Goal: Task Accomplishment & Management: Use online tool/utility

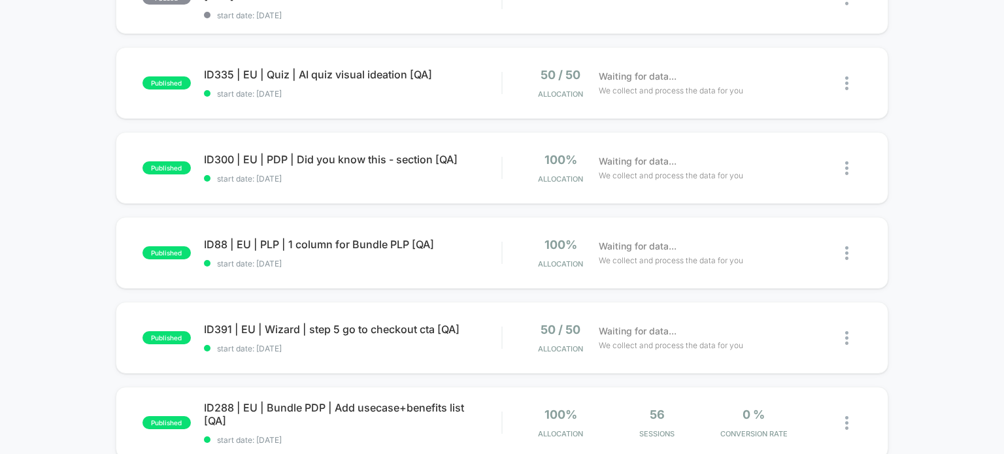
scroll to position [622, 0]
click at [328, 249] on span "ID88 | EU | PLP | 1 column for Bundle PLP [QA] Click to edit experience details" at bounding box center [353, 243] width 298 height 13
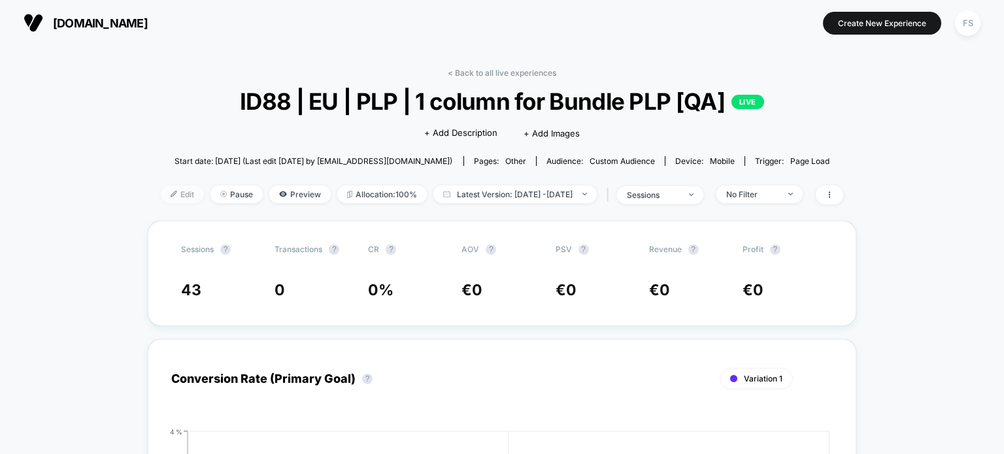
click at [161, 203] on span "Edit" at bounding box center [182, 195] width 43 height 18
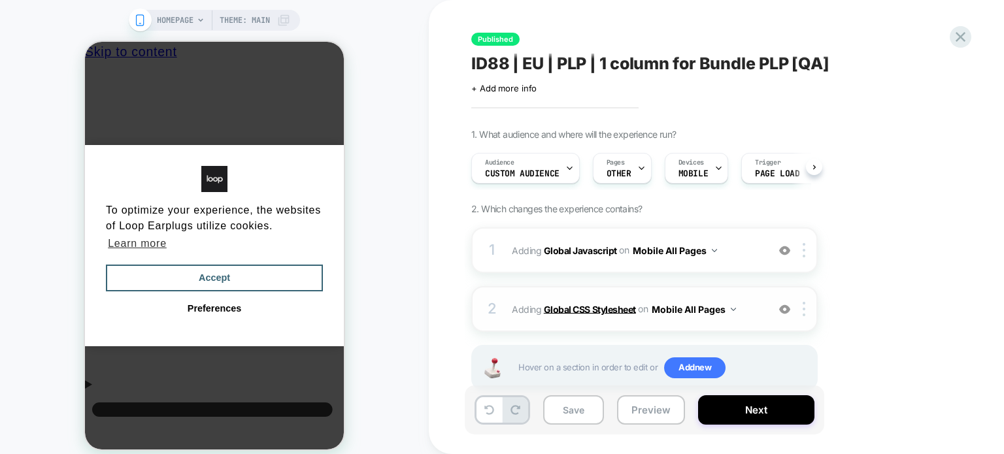
click at [575, 308] on b "Global CSS Stylesheet" at bounding box center [590, 308] width 92 height 11
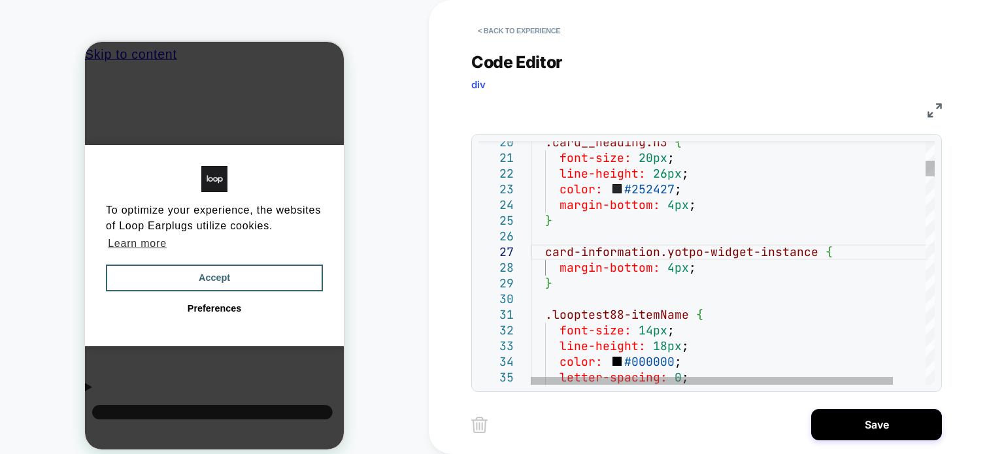
scroll to position [94, 133]
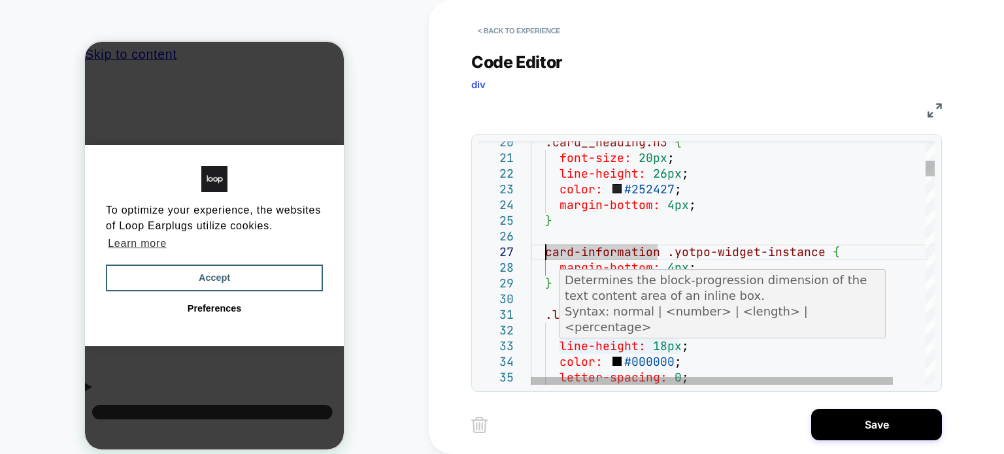
scroll to position [94, 21]
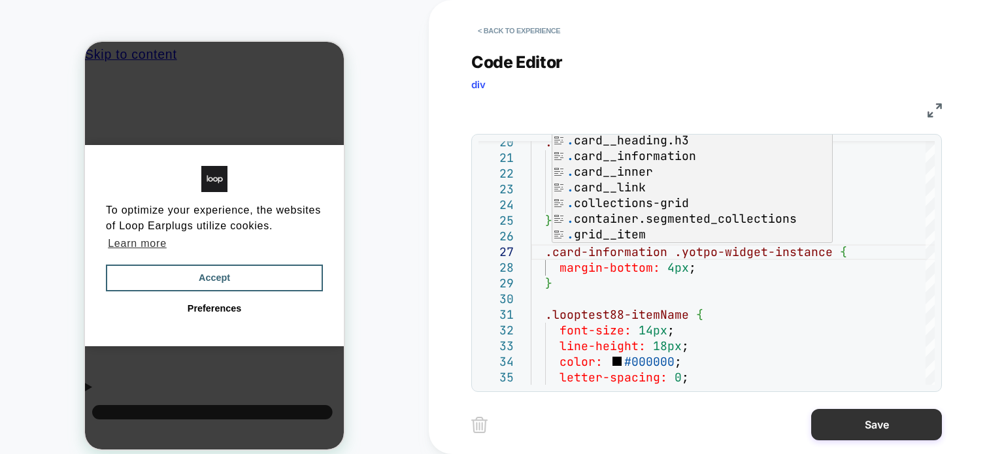
type textarea "**********"
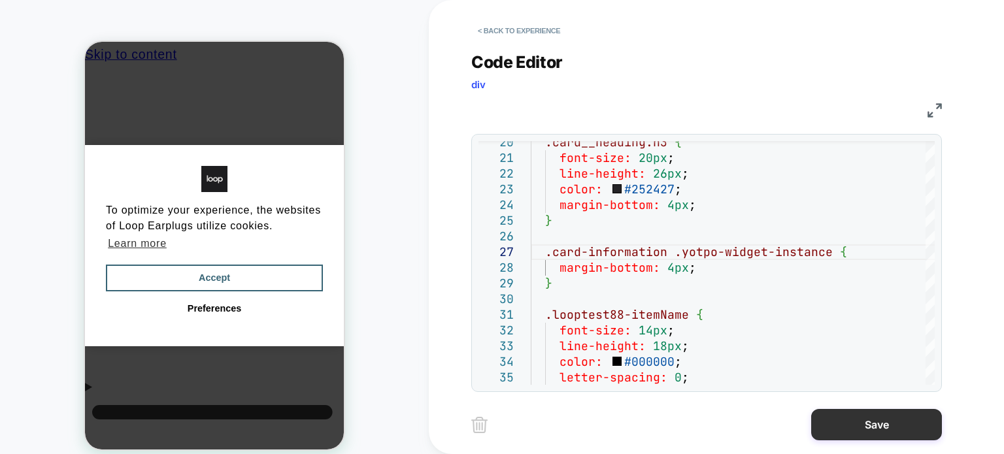
click at [814, 425] on button "Save" at bounding box center [876, 424] width 131 height 31
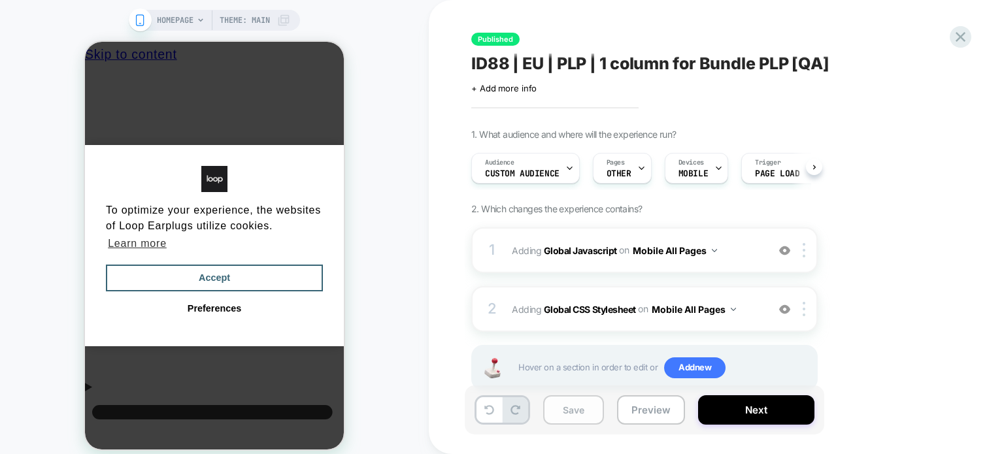
scroll to position [0, 0]
click at [587, 410] on button "Save" at bounding box center [573, 409] width 61 height 29
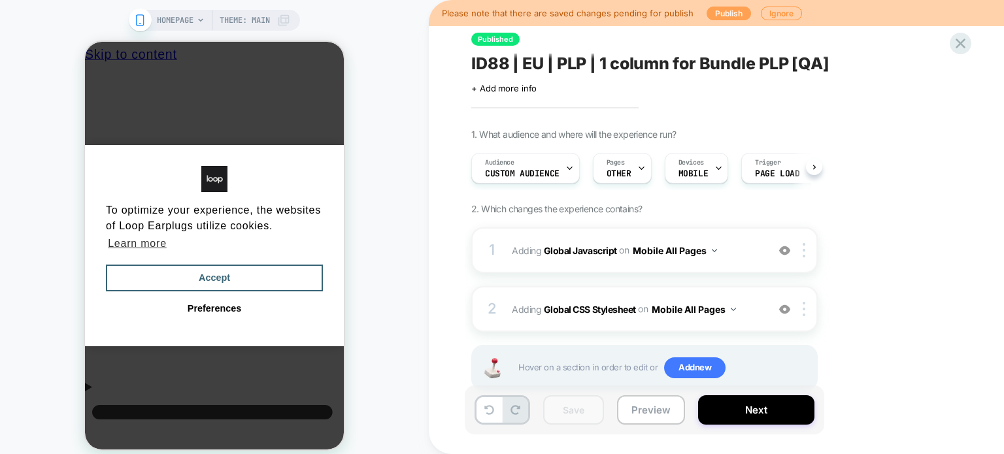
click at [727, 15] on button "Publish" at bounding box center [728, 14] width 44 height 14
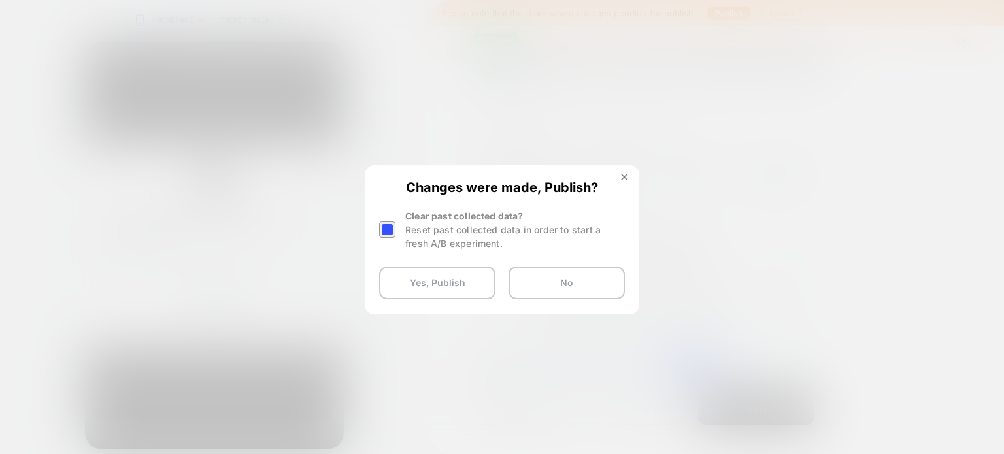
click at [380, 229] on div at bounding box center [387, 229] width 16 height 16
click at [397, 276] on button "Yes, Publish" at bounding box center [437, 283] width 116 height 33
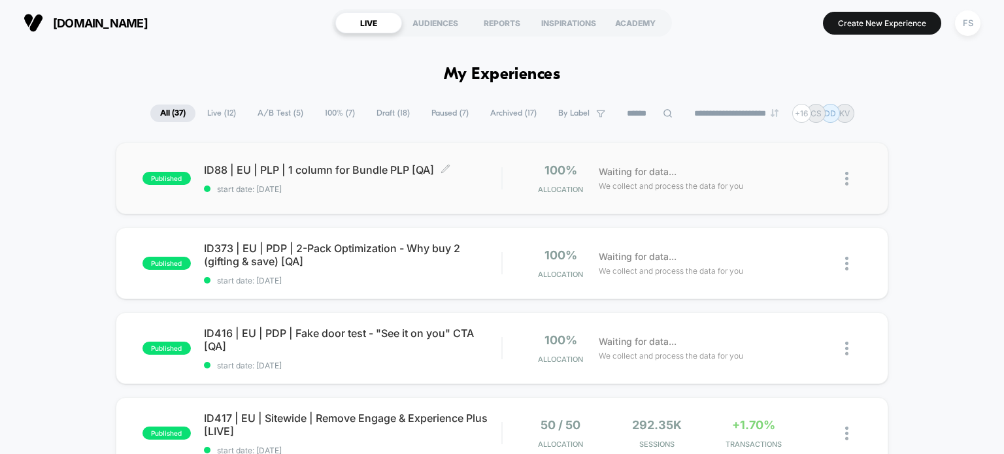
click at [273, 163] on span "ID88 | EU | PLP | 1 column for Bundle PLP [QA] Click to edit experience details" at bounding box center [353, 169] width 298 height 13
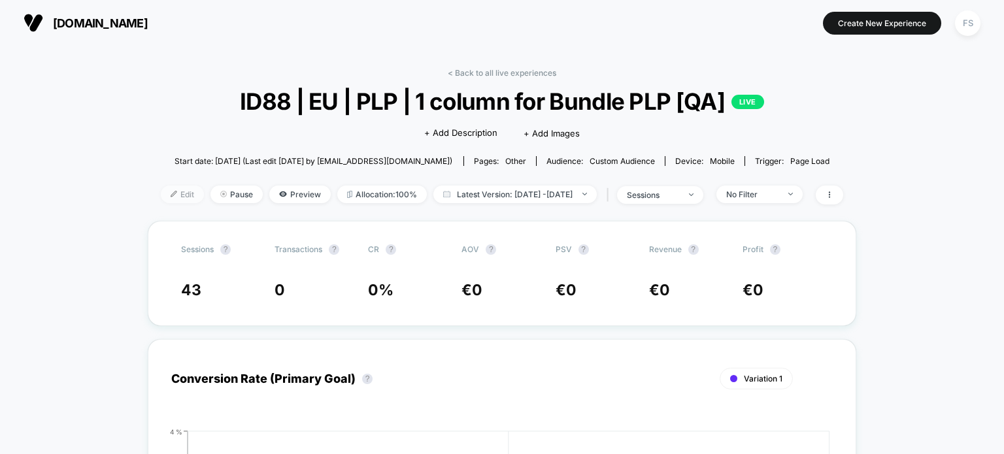
click at [161, 201] on span "Edit" at bounding box center [182, 195] width 43 height 18
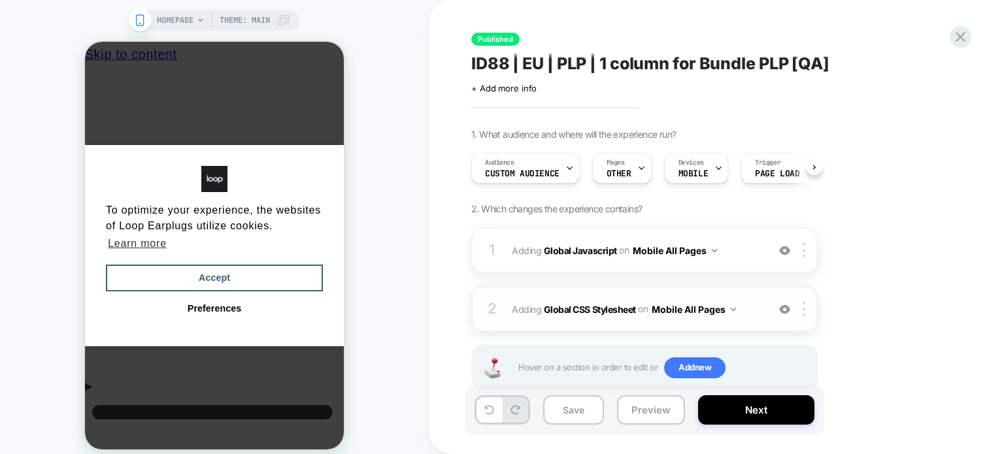
click at [538, 308] on span "Adding Global CSS Stylesheet on Mobile All Pages" at bounding box center [636, 309] width 249 height 19
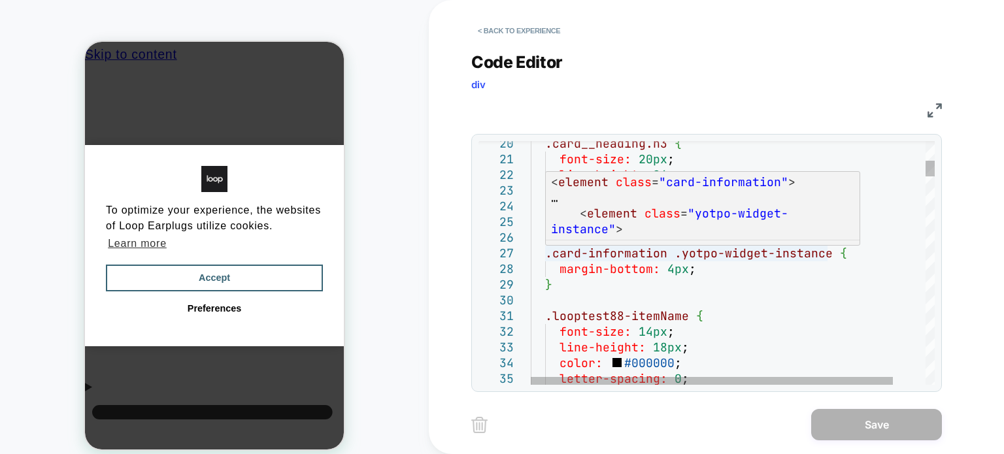
type textarea "**********"
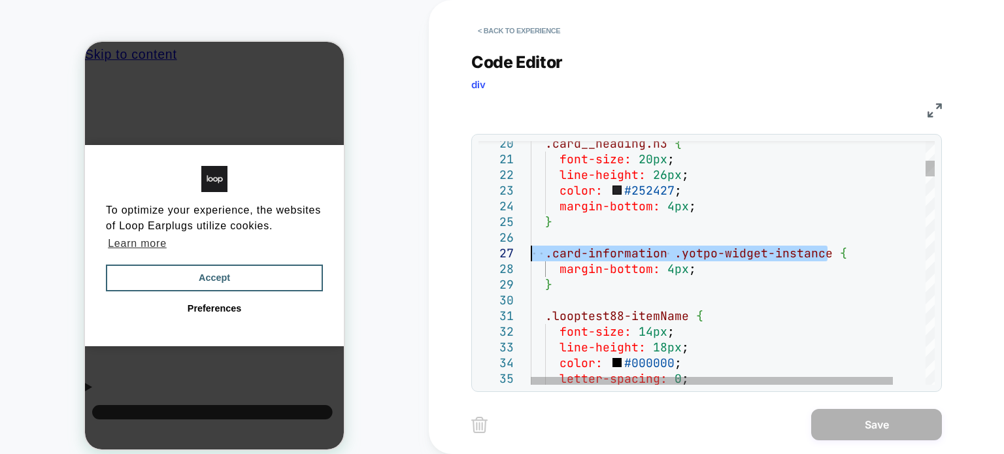
drag, startPoint x: 830, startPoint y: 250, endPoint x: 533, endPoint y: 250, distance: 296.6
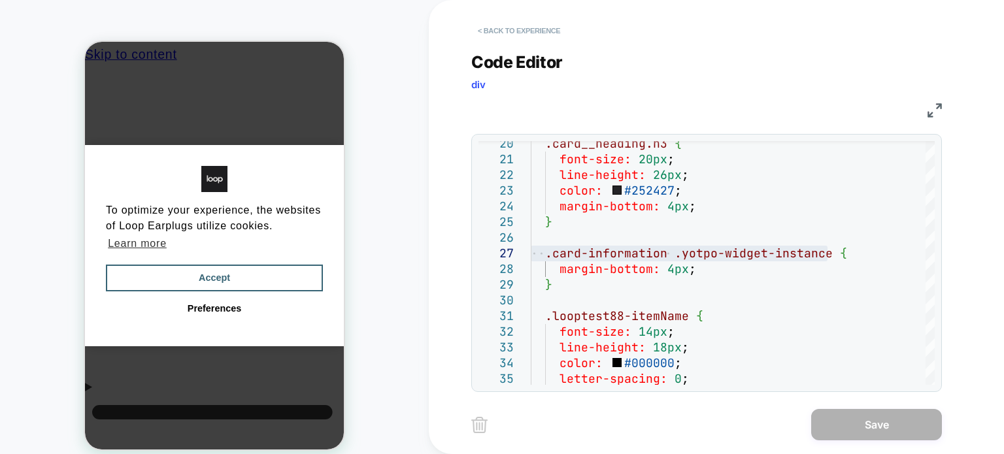
click at [510, 25] on button "< Back to experience" at bounding box center [518, 30] width 95 height 21
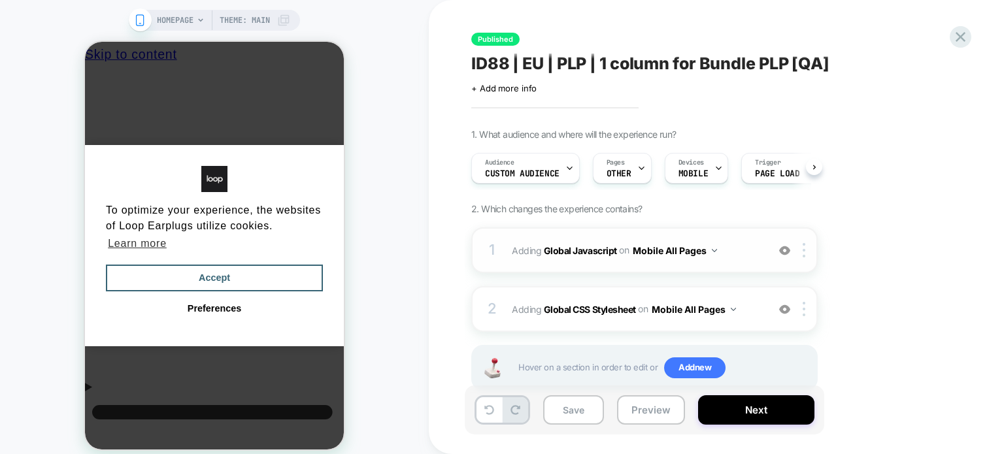
click at [600, 243] on span "Adding Global Javascript on Mobile All Pages" at bounding box center [636, 250] width 249 height 19
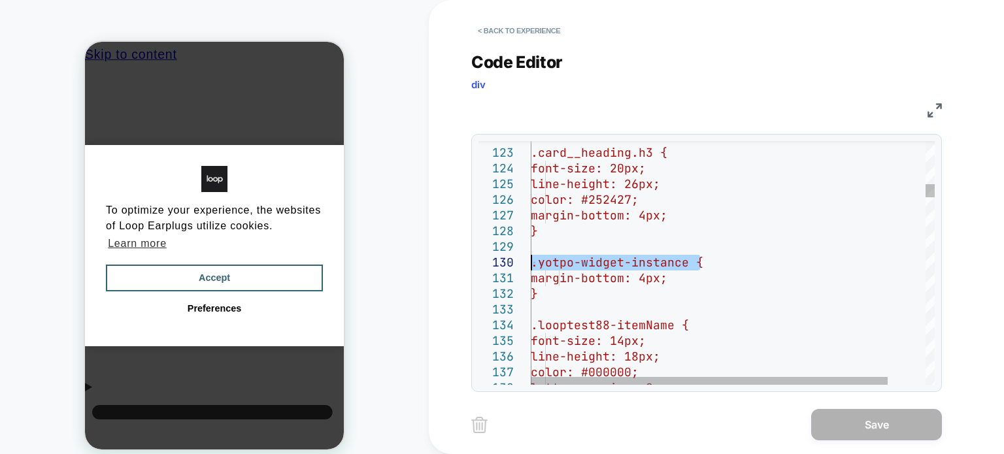
drag, startPoint x: 701, startPoint y: 258, endPoint x: 470, endPoint y: 255, distance: 230.7
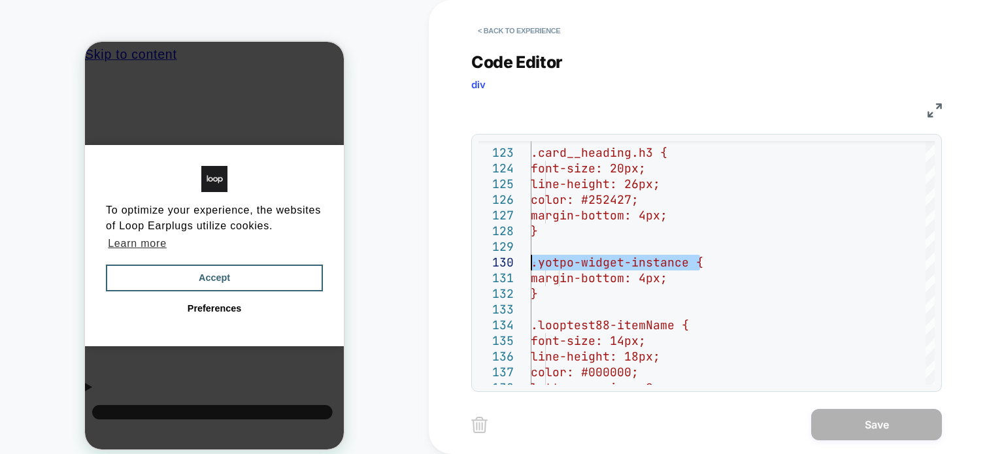
type textarea "**********"
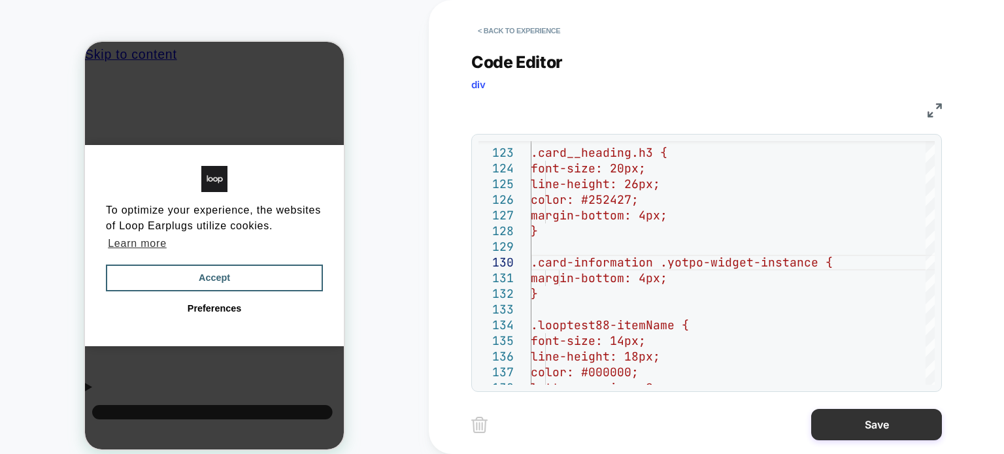
click at [861, 421] on button "Save" at bounding box center [876, 424] width 131 height 31
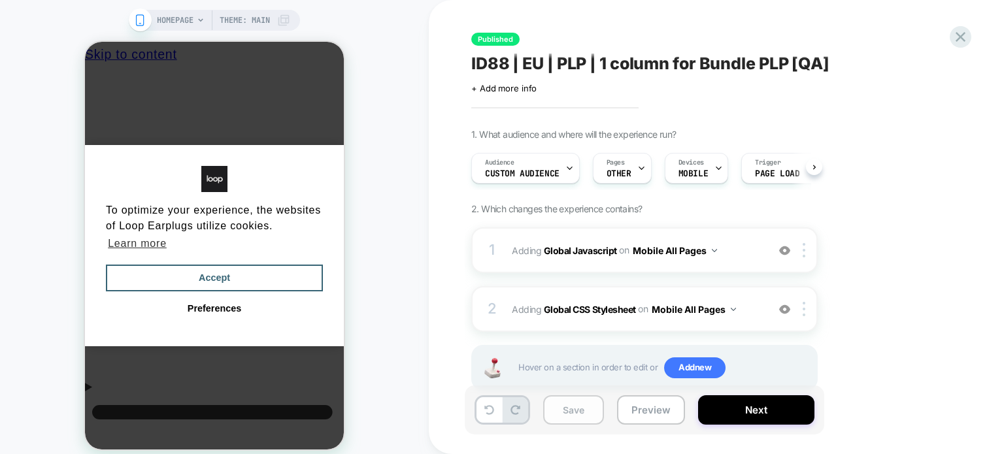
click at [564, 404] on button "Save" at bounding box center [573, 409] width 61 height 29
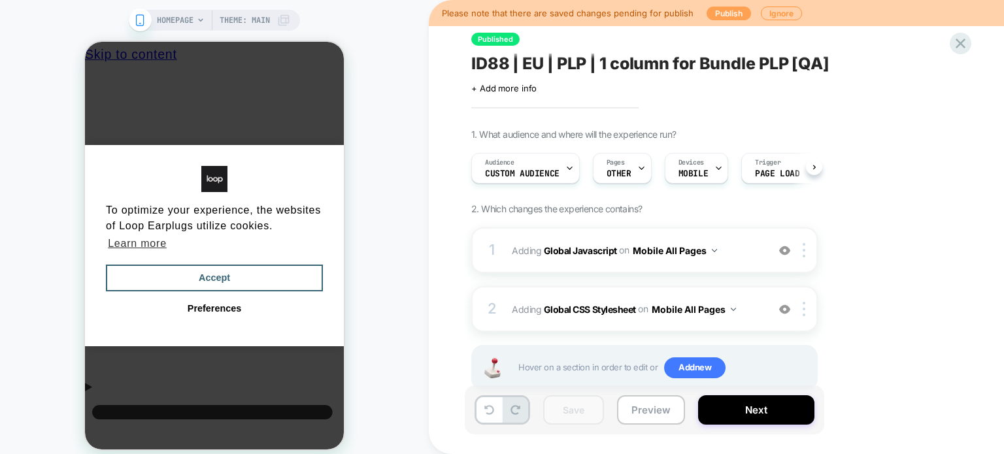
click at [727, 18] on button "Publish" at bounding box center [728, 14] width 44 height 14
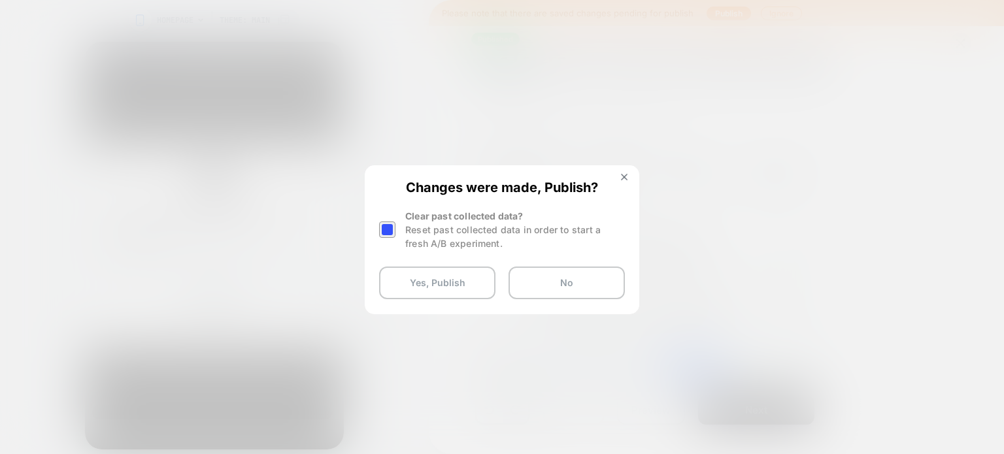
click at [384, 225] on div at bounding box center [387, 229] width 16 height 16
click at [442, 294] on button "Yes, Publish" at bounding box center [437, 283] width 116 height 33
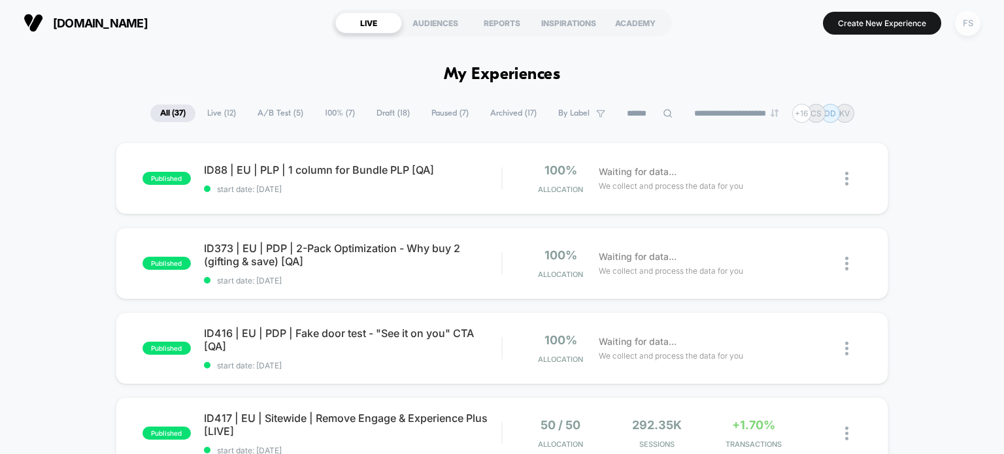
click at [959, 23] on div "FS" at bounding box center [967, 22] width 25 height 25
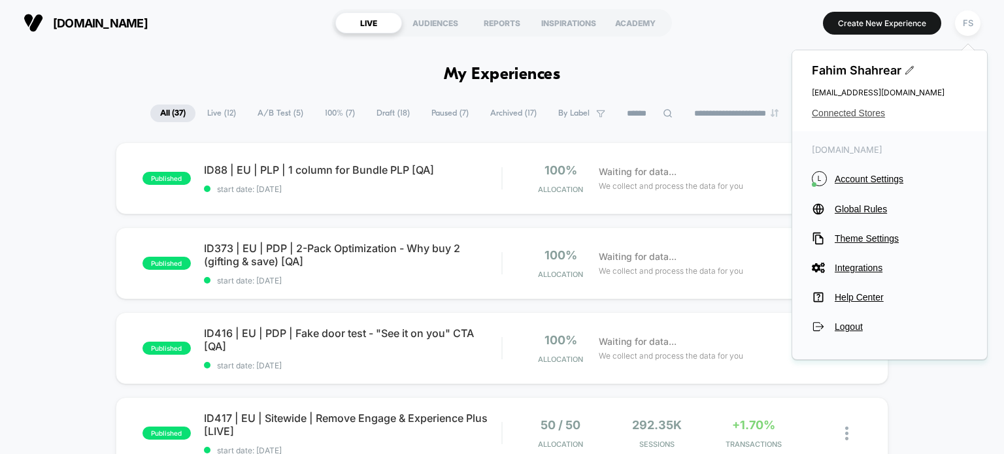
click at [822, 110] on span "Connected Stores" at bounding box center [890, 113] width 156 height 10
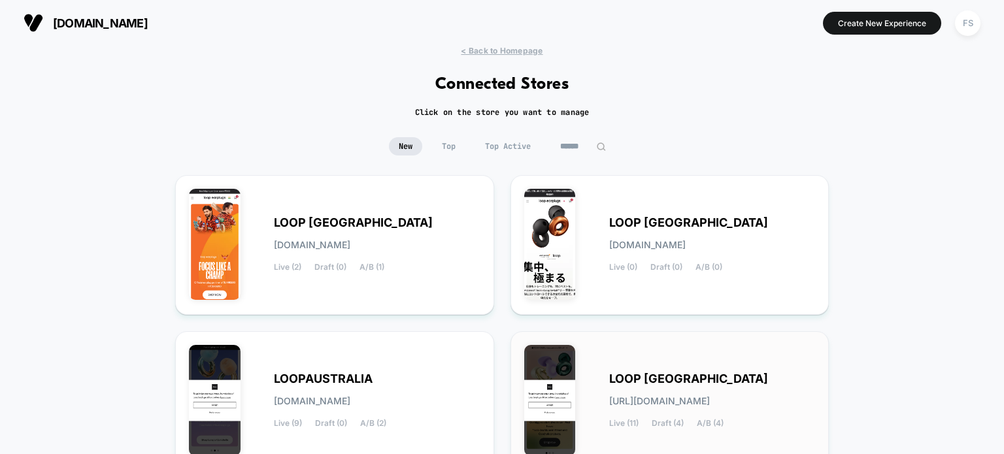
click at [651, 352] on div "LOOP [GEOGRAPHIC_DATA] [URL][DOMAIN_NAME] Live (11) Draft (4) A/B (4)" at bounding box center [669, 401] width 291 height 112
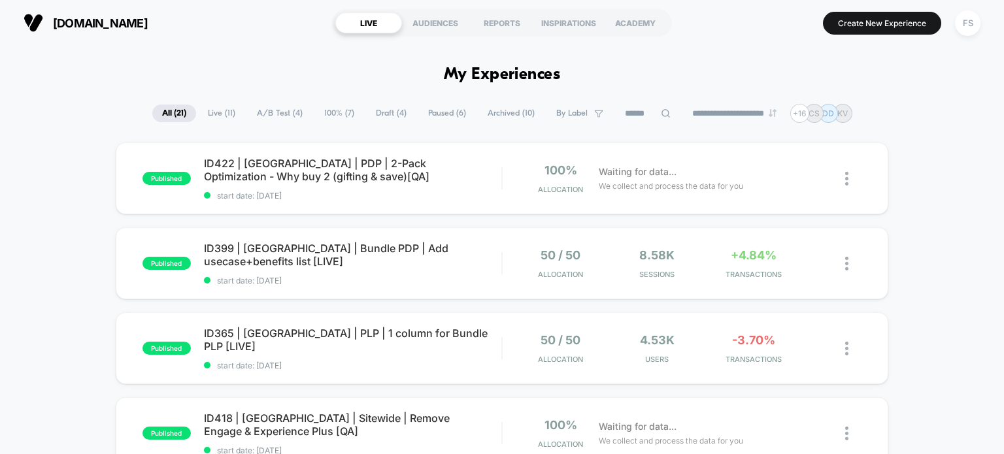
click at [661, 112] on icon at bounding box center [666, 113] width 10 height 10
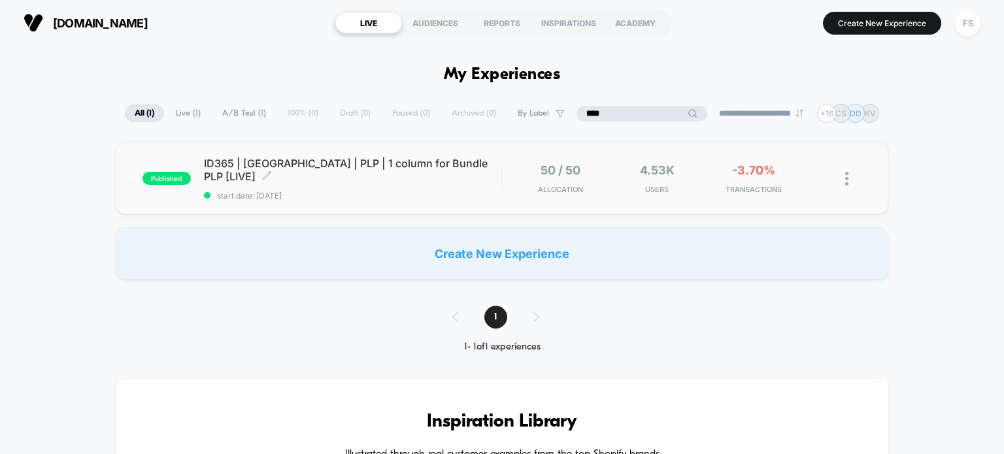
type input "****"
click at [428, 167] on span "ID365 | [GEOGRAPHIC_DATA] | PLP | 1 column for Bundle PLP [LIVE] Click to edit …" at bounding box center [353, 170] width 298 height 26
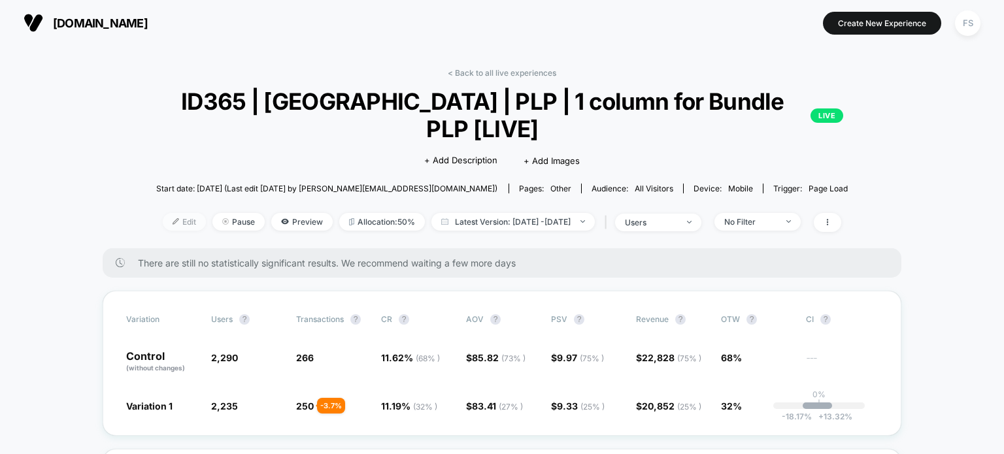
click at [165, 213] on span "Edit" at bounding box center [184, 222] width 43 height 18
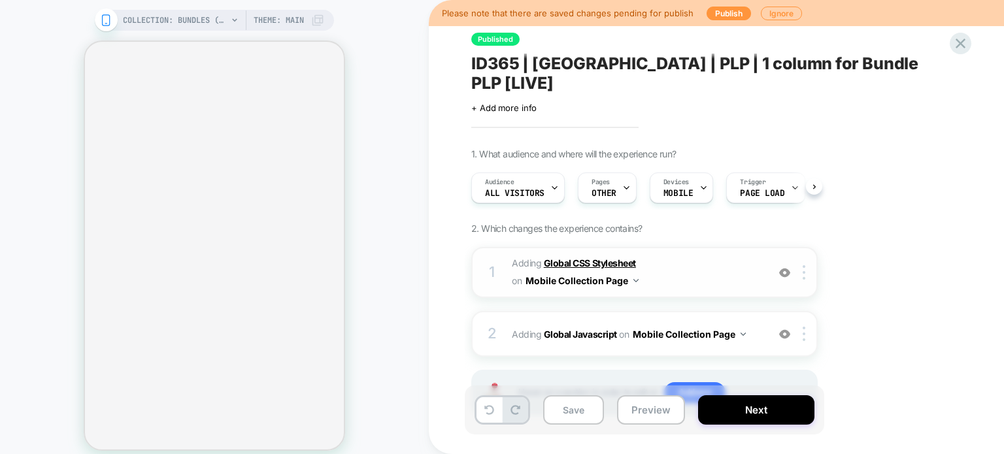
click at [594, 257] on b "Global CSS Stylesheet" at bounding box center [590, 262] width 92 height 11
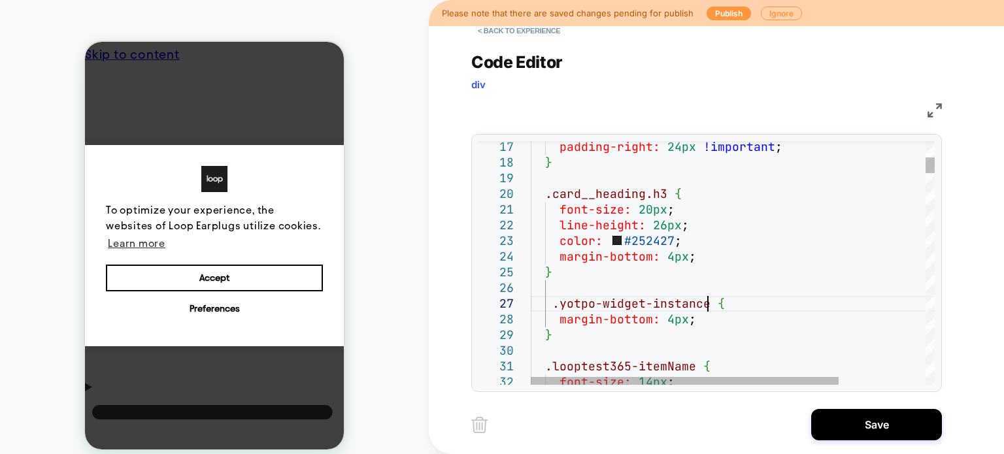
drag, startPoint x: 709, startPoint y: 307, endPoint x: 533, endPoint y: 305, distance: 176.4
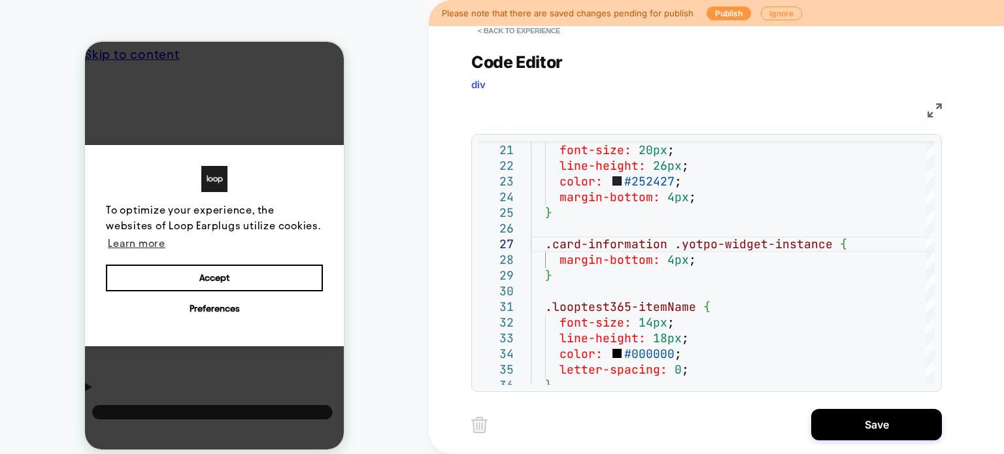
type textarea "**********"
click at [834, 435] on button "Save" at bounding box center [876, 424] width 131 height 31
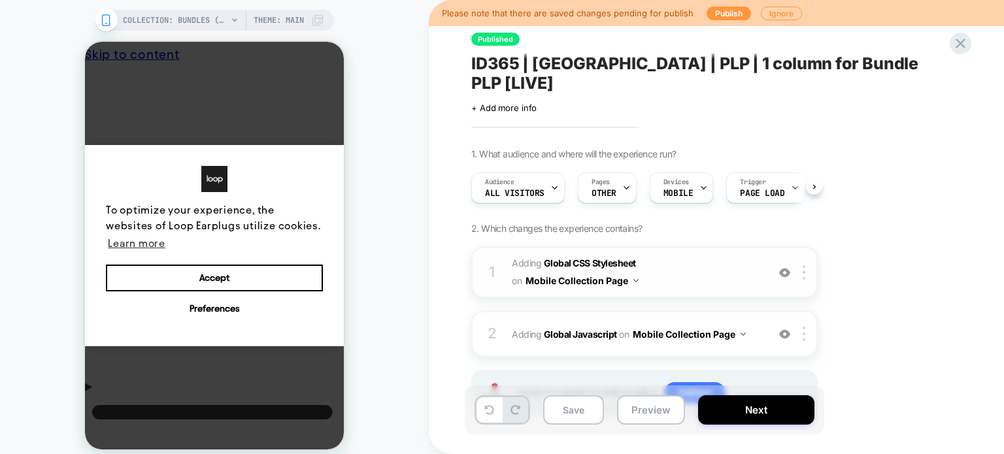
scroll to position [0, 0]
click at [593, 329] on b "Global Javascript" at bounding box center [580, 334] width 73 height 11
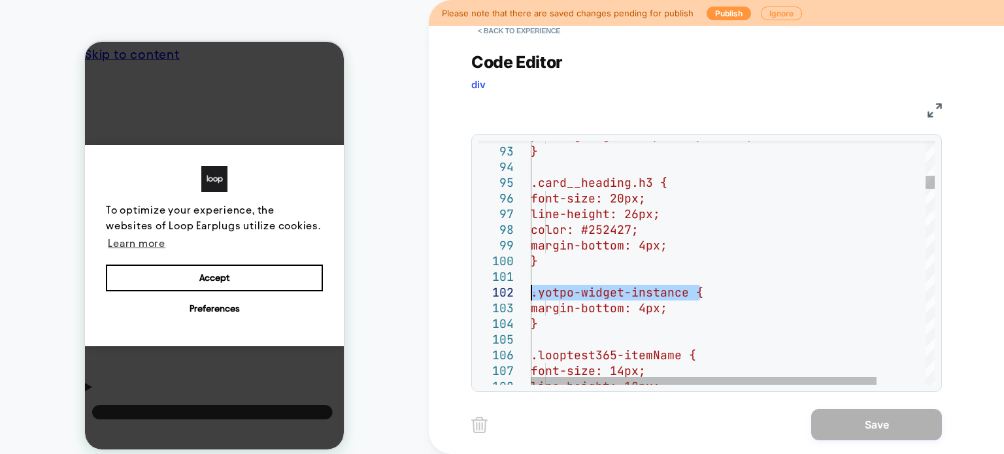
drag, startPoint x: 702, startPoint y: 291, endPoint x: 517, endPoint y: 297, distance: 184.3
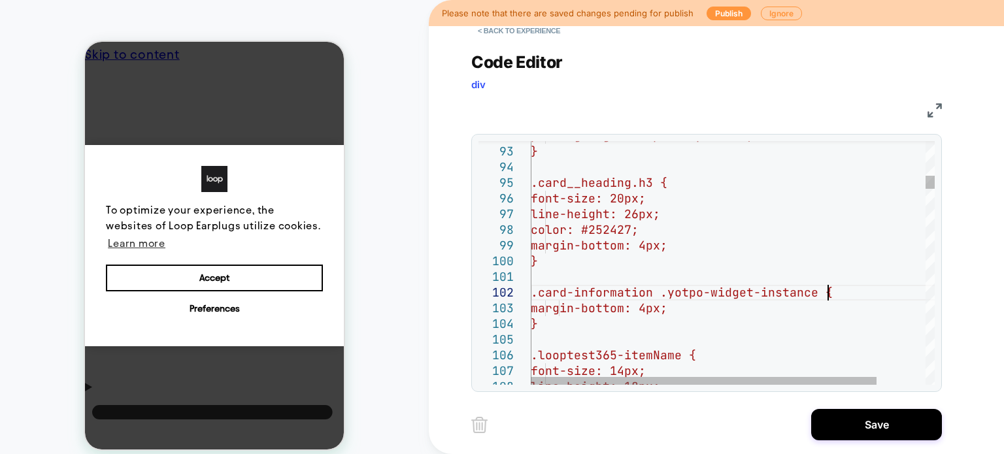
type textarea "**********"
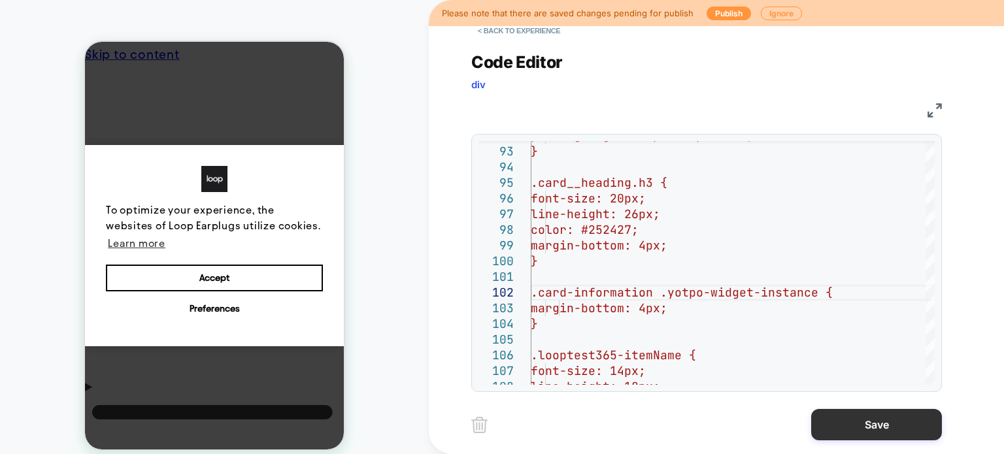
click at [873, 418] on button "Save" at bounding box center [876, 424] width 131 height 31
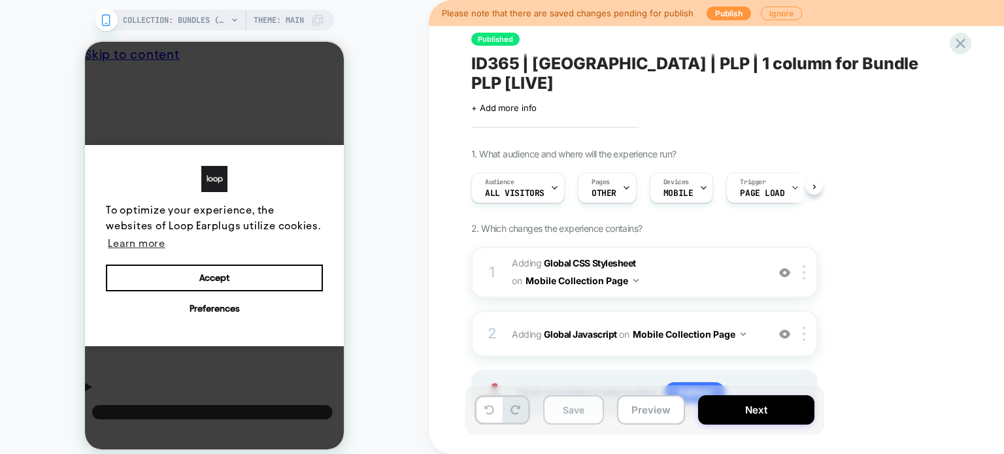
click at [582, 408] on button "Save" at bounding box center [573, 409] width 61 height 29
click at [717, 13] on button "Publish" at bounding box center [728, 14] width 44 height 14
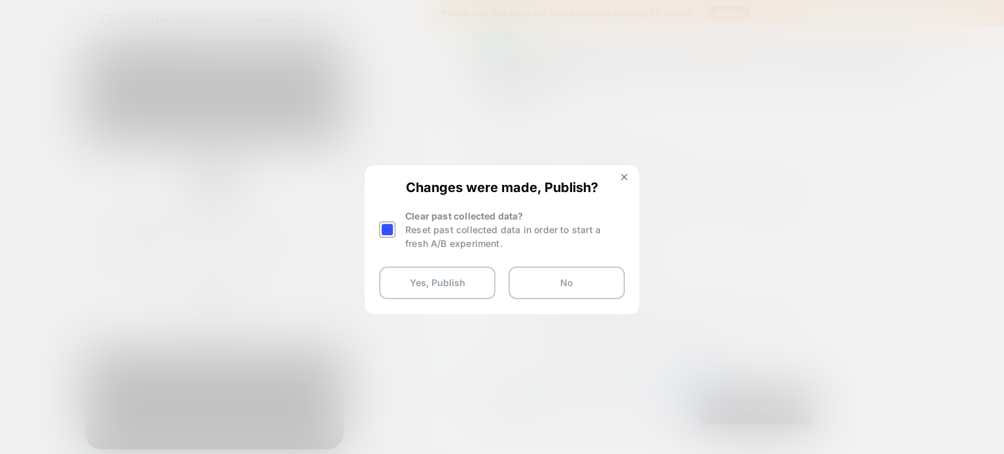
click at [387, 231] on div at bounding box center [387, 229] width 16 height 16
click at [439, 274] on button "Yes, Publish" at bounding box center [437, 283] width 116 height 33
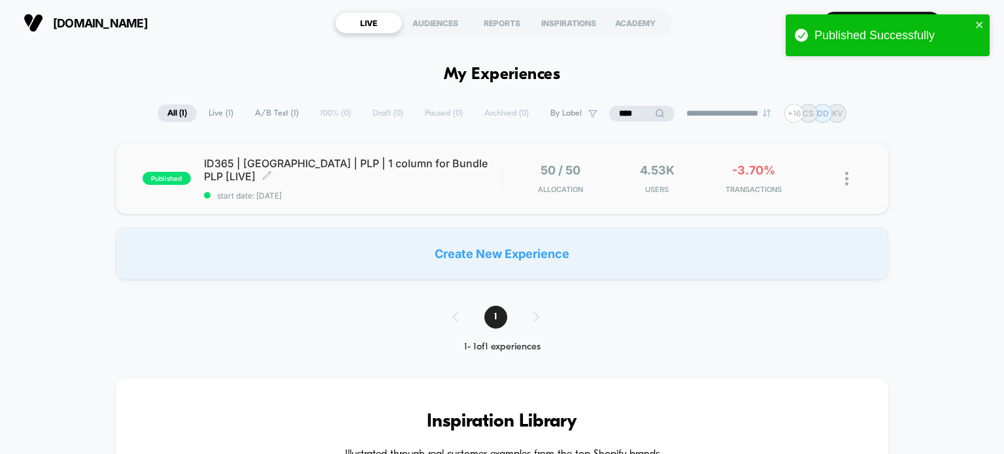
click at [330, 171] on span "ID365 | [GEOGRAPHIC_DATA] | PLP | 1 column for Bundle PLP [LIVE] Click to edit …" at bounding box center [353, 170] width 298 height 26
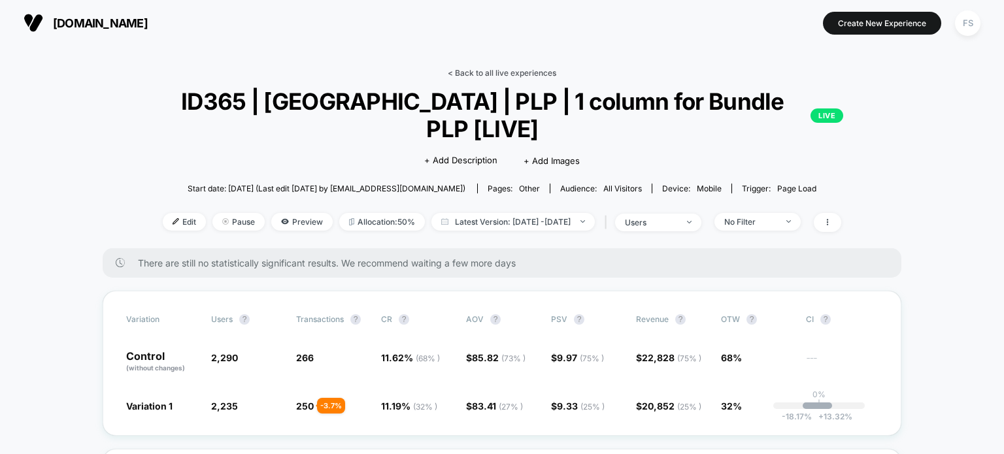
click at [528, 72] on link "< Back to all live experiences" at bounding box center [502, 73] width 108 height 10
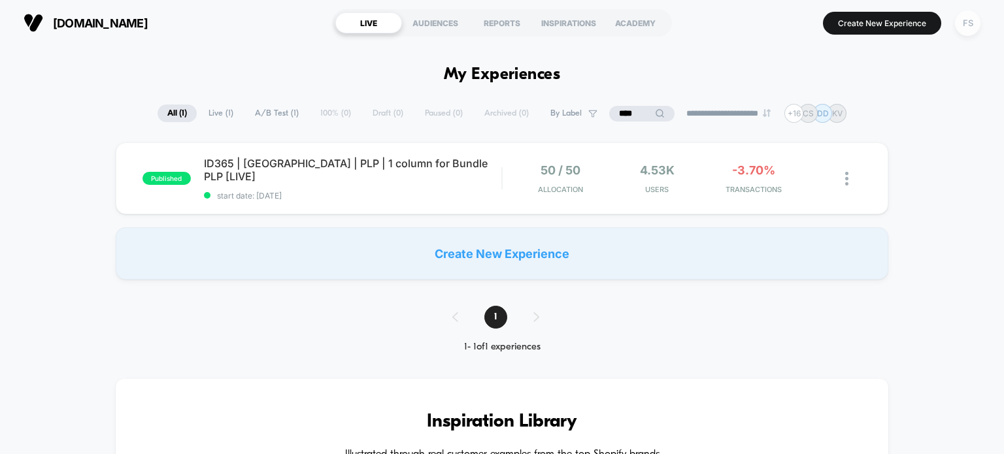
click at [963, 17] on div "FS" at bounding box center [967, 22] width 25 height 25
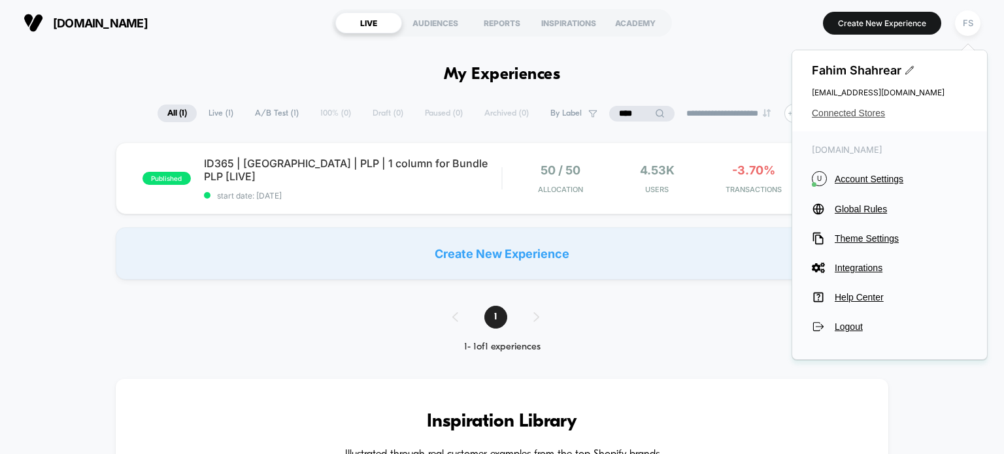
click at [855, 112] on span "Connected Stores" at bounding box center [890, 113] width 156 height 10
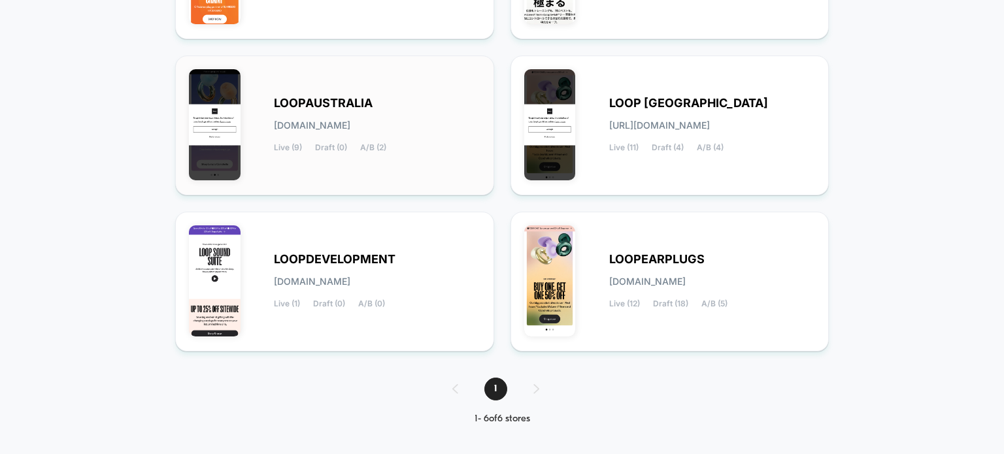
scroll to position [164, 0]
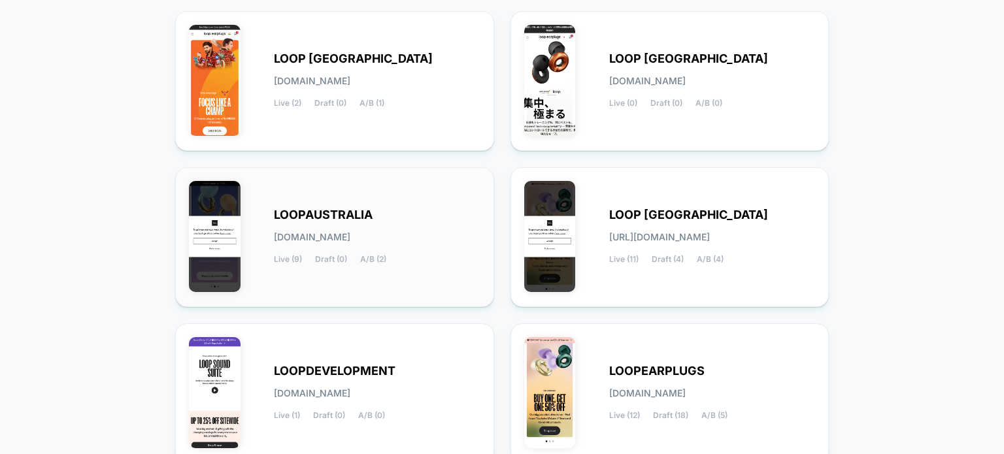
click at [396, 278] on div "LOOPAUSTRALIA [DOMAIN_NAME] Live (9) Draft (0) A/B (2)" at bounding box center [334, 237] width 291 height 112
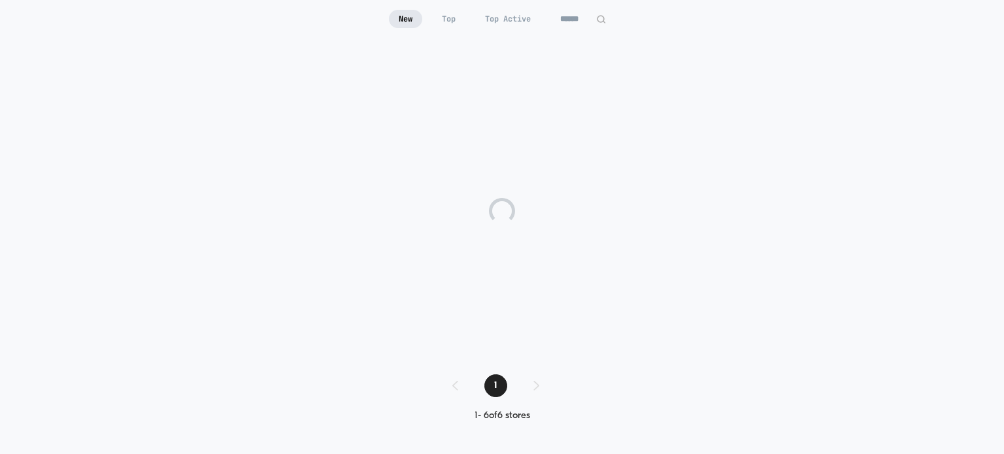
scroll to position [127, 0]
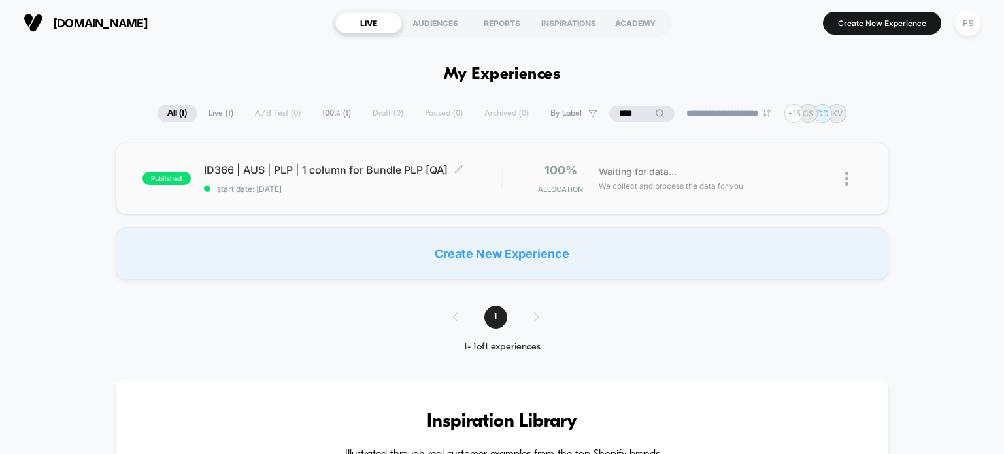
click at [433, 171] on span "ID366 | AUS | PLP | 1 column for Bundle PLP [QA] Click to edit experience detai…" at bounding box center [353, 169] width 298 height 13
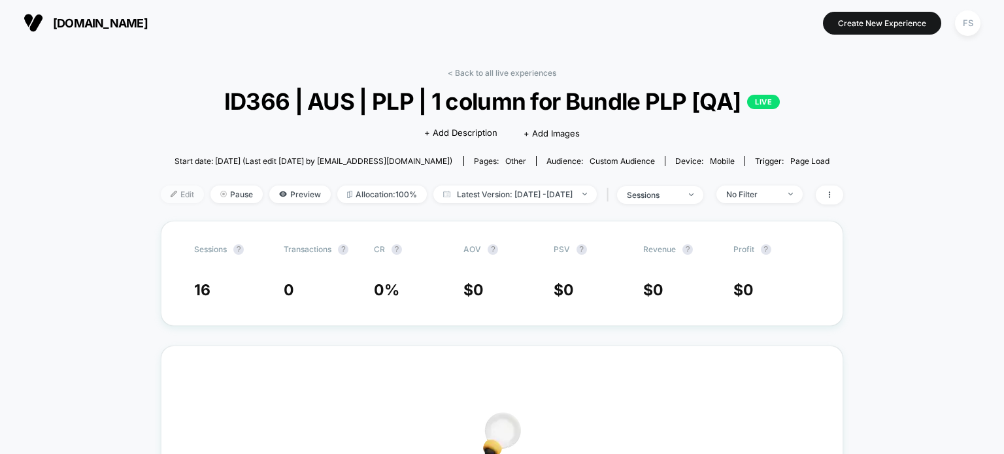
click at [167, 195] on span "Edit" at bounding box center [182, 195] width 43 height 18
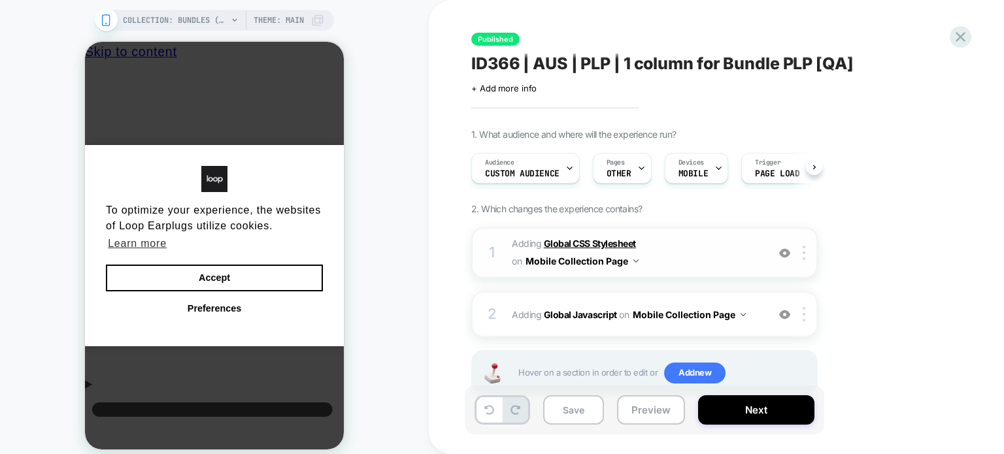
click at [595, 247] on b "Global CSS Stylesheet" at bounding box center [590, 243] width 92 height 11
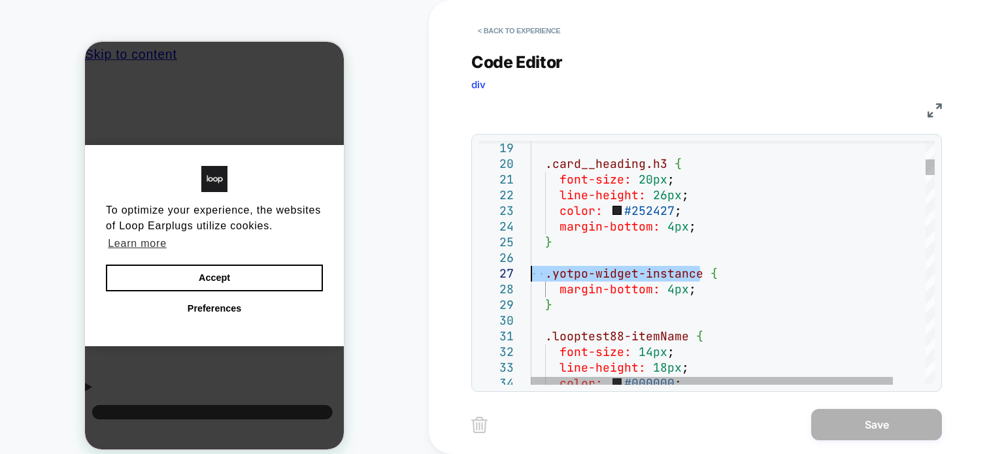
drag, startPoint x: 700, startPoint y: 276, endPoint x: 531, endPoint y: 276, distance: 169.2
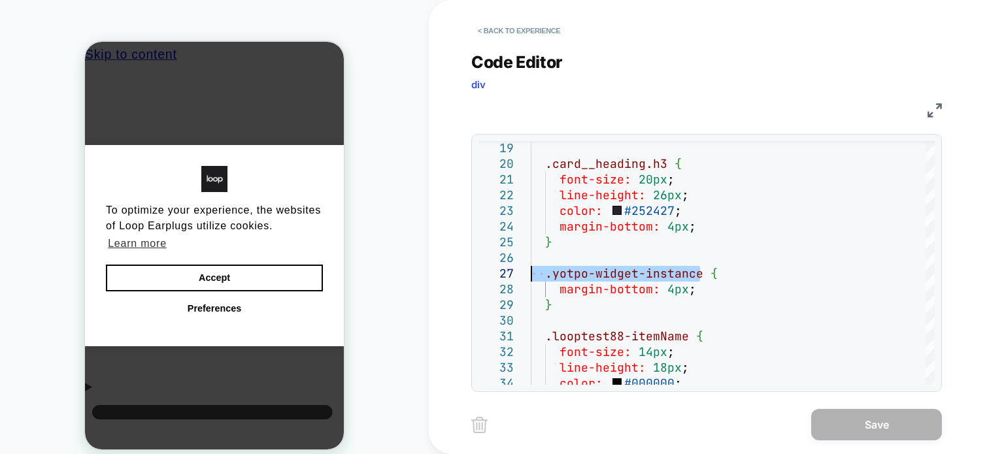
type textarea "**********"
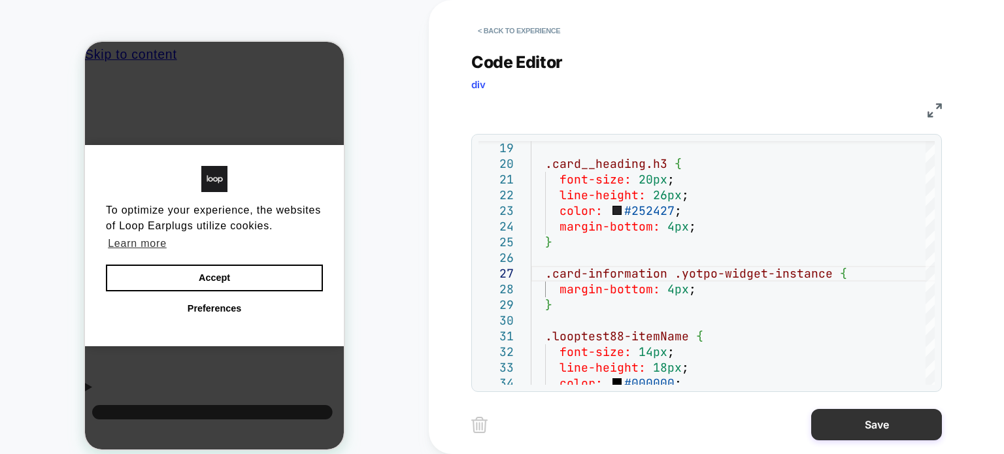
click at [846, 428] on button "Save" at bounding box center [876, 424] width 131 height 31
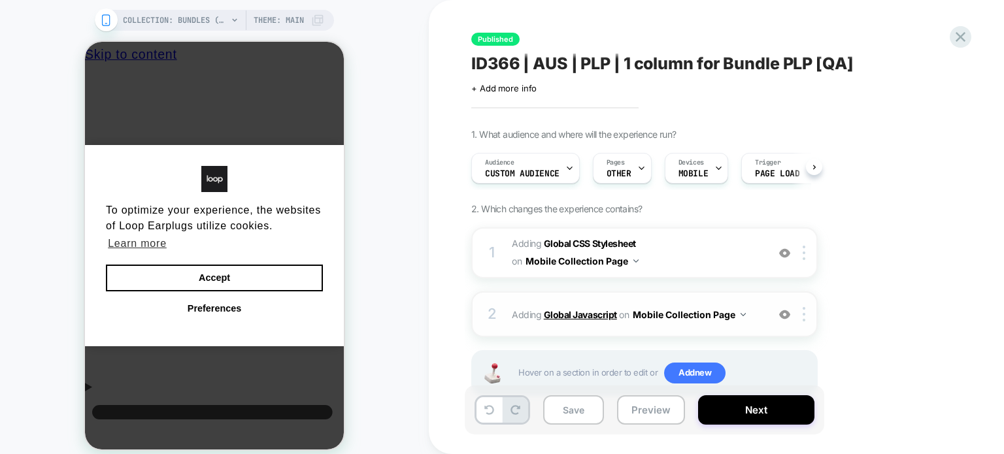
click at [603, 310] on b "Global Javascript" at bounding box center [580, 314] width 73 height 11
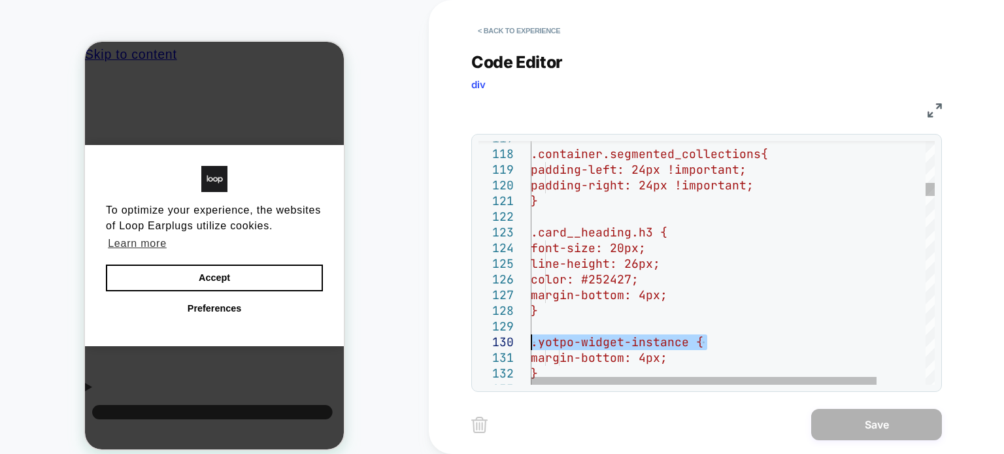
drag, startPoint x: 704, startPoint y: 342, endPoint x: 528, endPoint y: 335, distance: 176.6
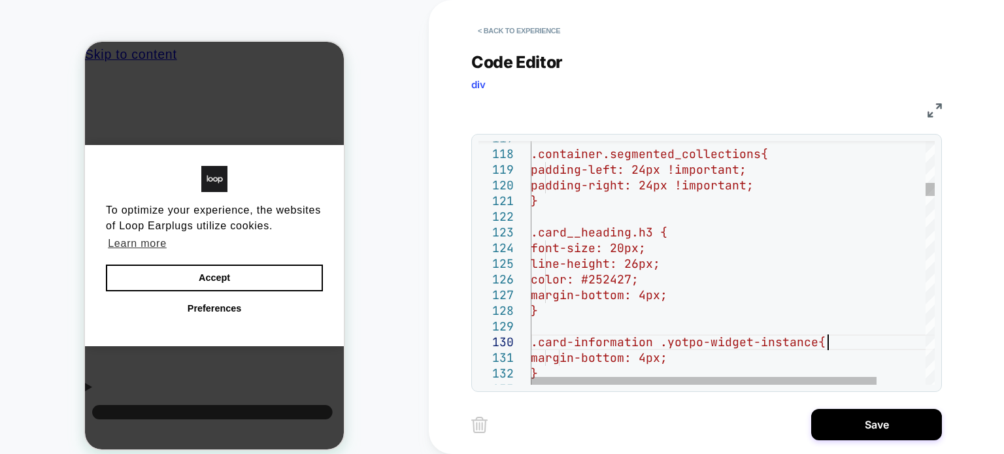
type textarea "**********"
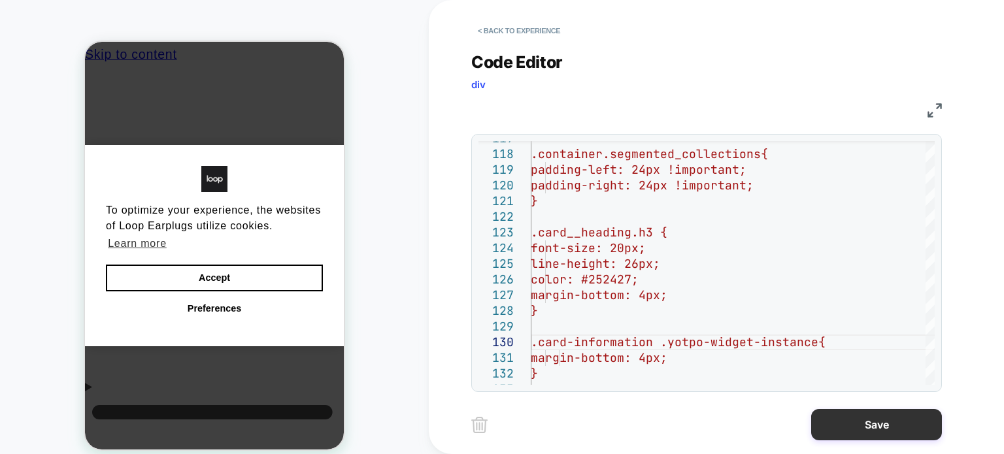
click at [838, 424] on button "Save" at bounding box center [876, 424] width 131 height 31
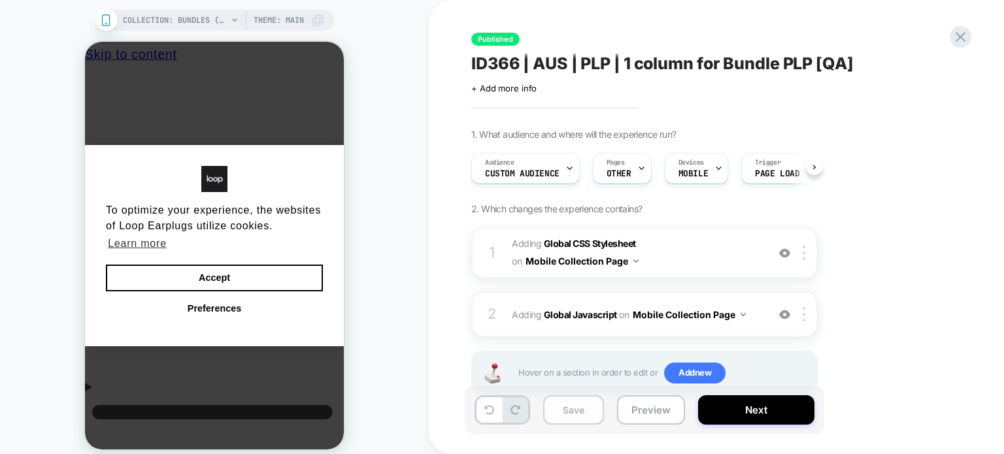
click at [571, 407] on button "Save" at bounding box center [573, 409] width 61 height 29
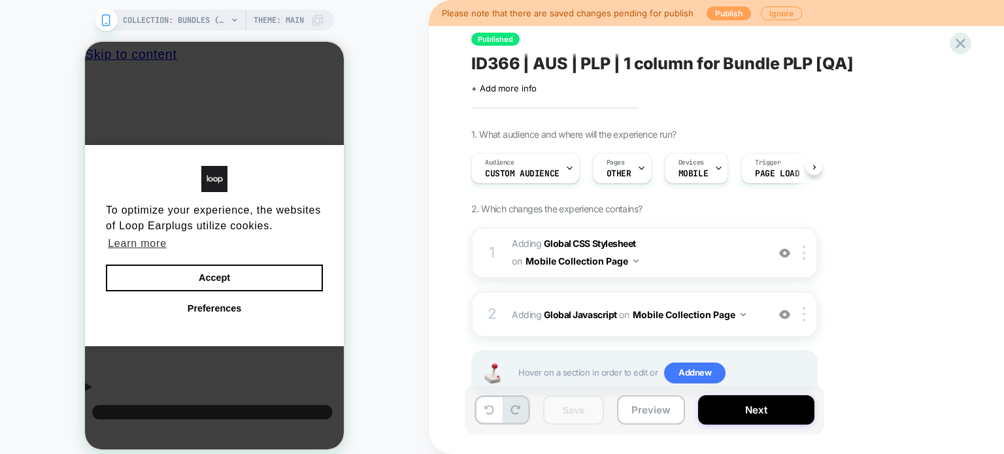
click at [732, 14] on button "Publish" at bounding box center [728, 14] width 44 height 14
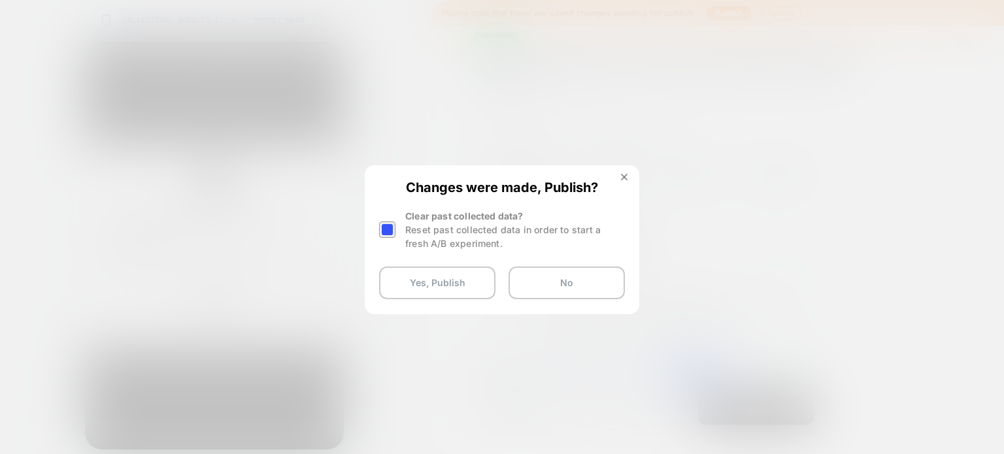
click at [388, 236] on div at bounding box center [387, 229] width 16 height 16
click at [397, 277] on button "Yes, Publish" at bounding box center [437, 283] width 116 height 33
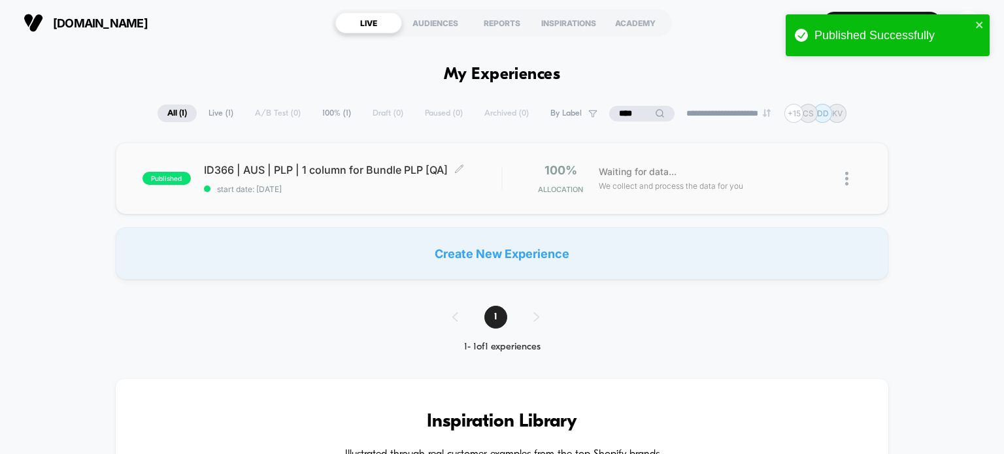
click at [400, 164] on span "ID366 | AUS | PLP | 1 column for Bundle PLP [QA] Click to edit experience detai…" at bounding box center [353, 169] width 298 height 13
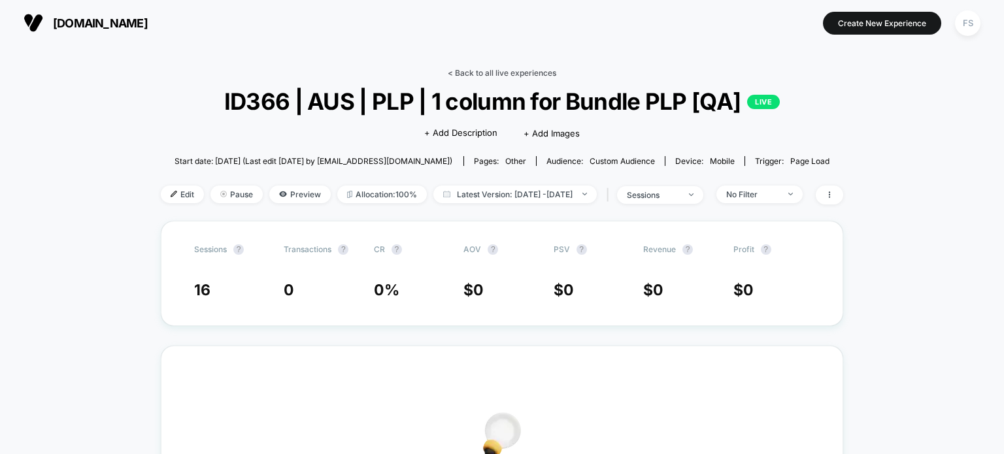
click at [455, 73] on link "< Back to all live experiences" at bounding box center [502, 73] width 108 height 10
